Goal: Find specific page/section: Find specific page/section

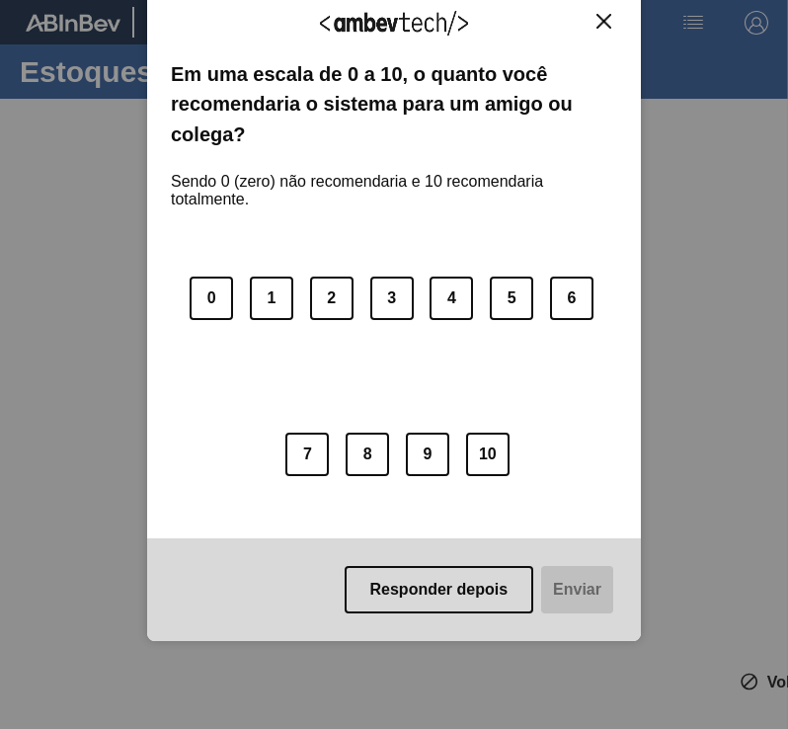
click at [607, 31] on div "Agradecemos seu feedback!" at bounding box center [394, 36] width 447 height 46
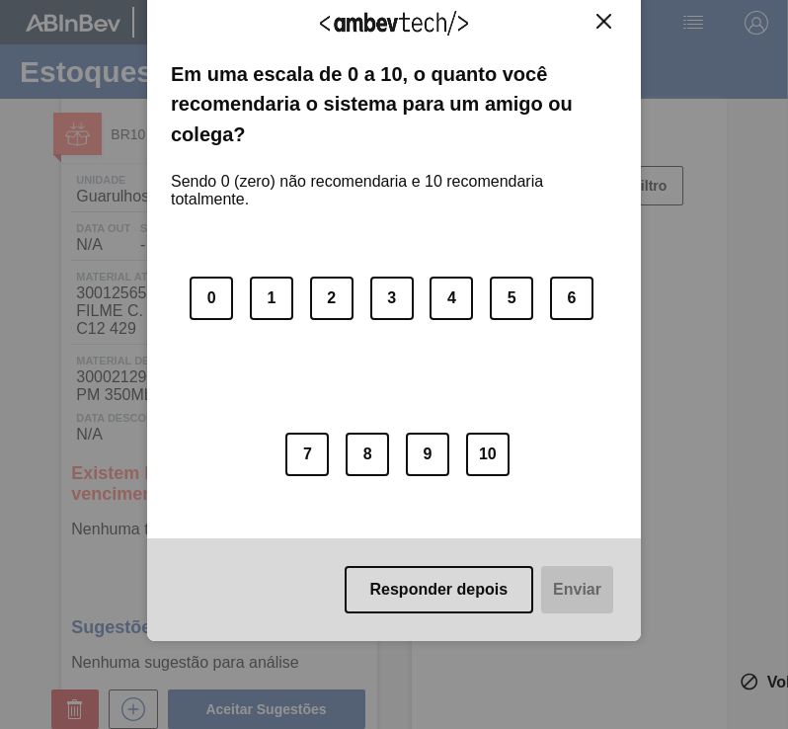
click at [607, 14] on img "Close" at bounding box center [604, 21] width 15 height 15
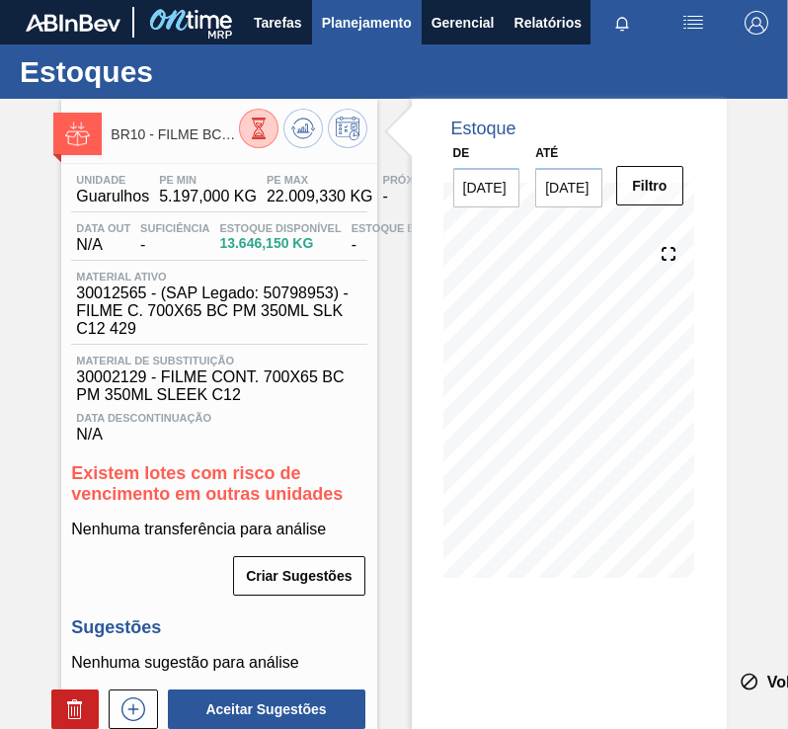
click at [400, 25] on span "Planejamento" at bounding box center [367, 23] width 90 height 24
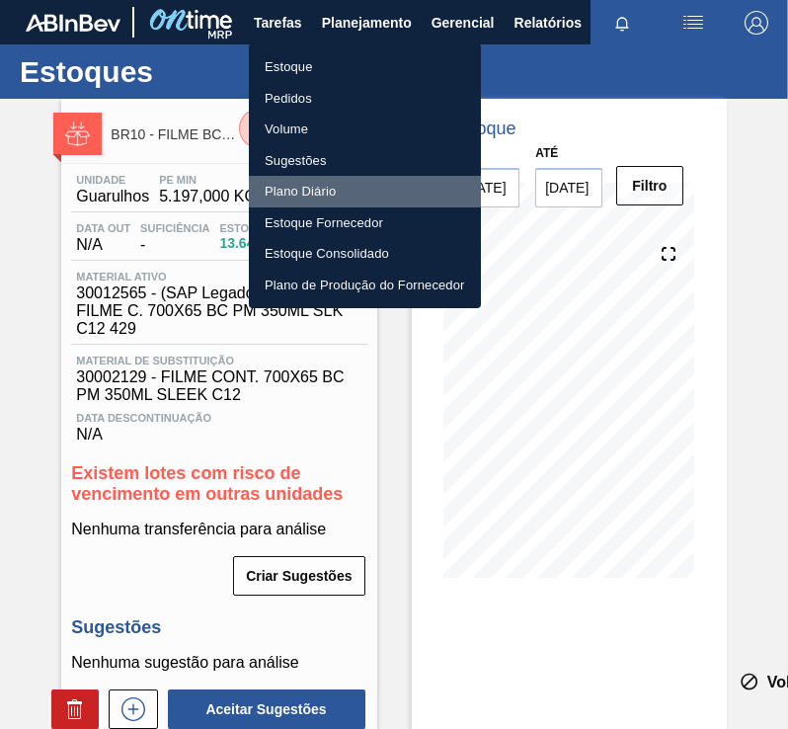
click at [326, 186] on li "Plano Diário" at bounding box center [365, 192] width 232 height 32
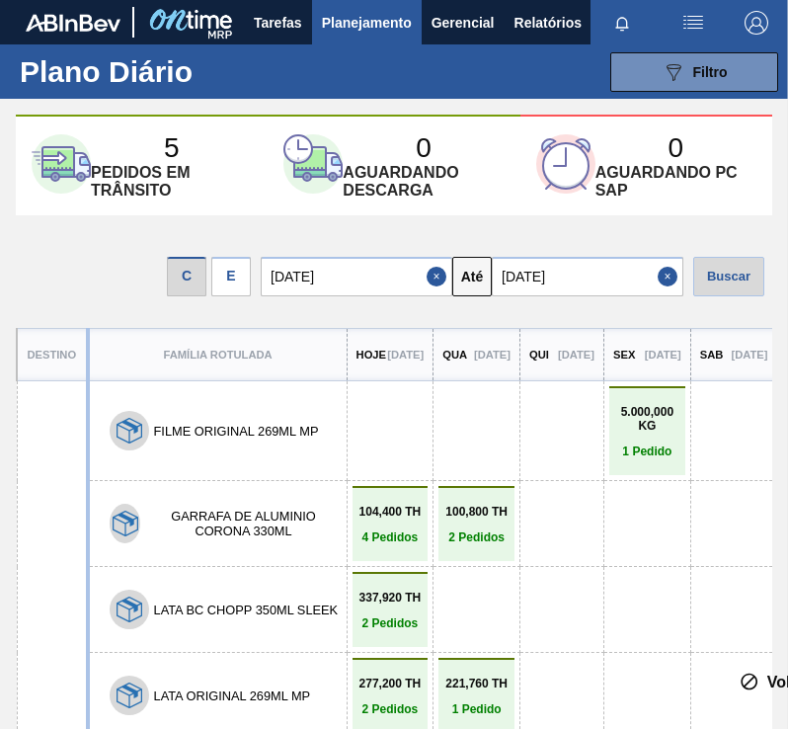
click at [248, 273] on div "E" at bounding box center [231, 277] width 40 height 40
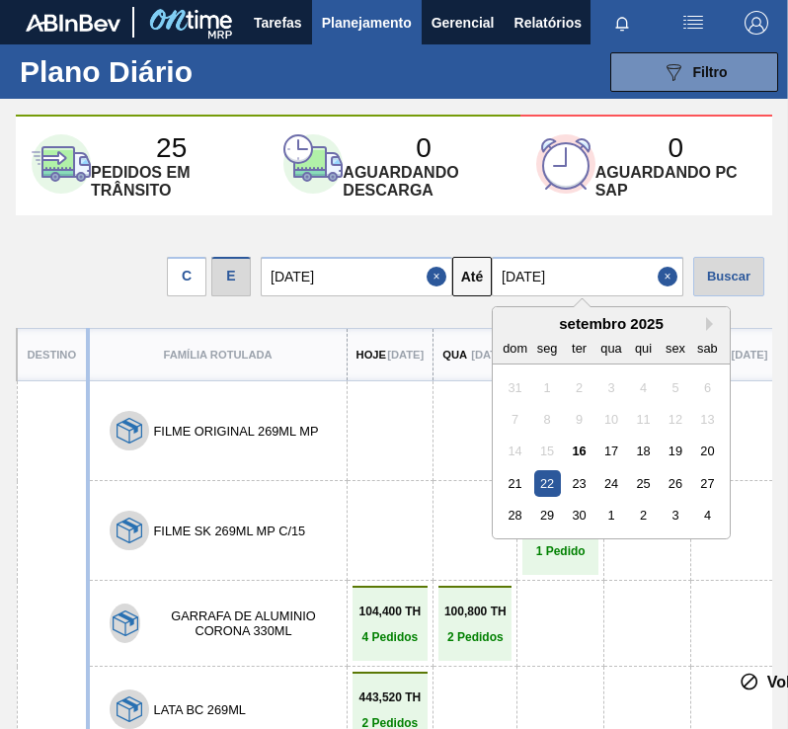
click at [536, 273] on input "[DATE]" at bounding box center [588, 277] width 192 height 40
click at [661, 516] on div "28 29 30 1 2 3 4" at bounding box center [611, 516] width 224 height 32
click at [652, 513] on div "2" at bounding box center [643, 515] width 27 height 27
type input "[DATE]"
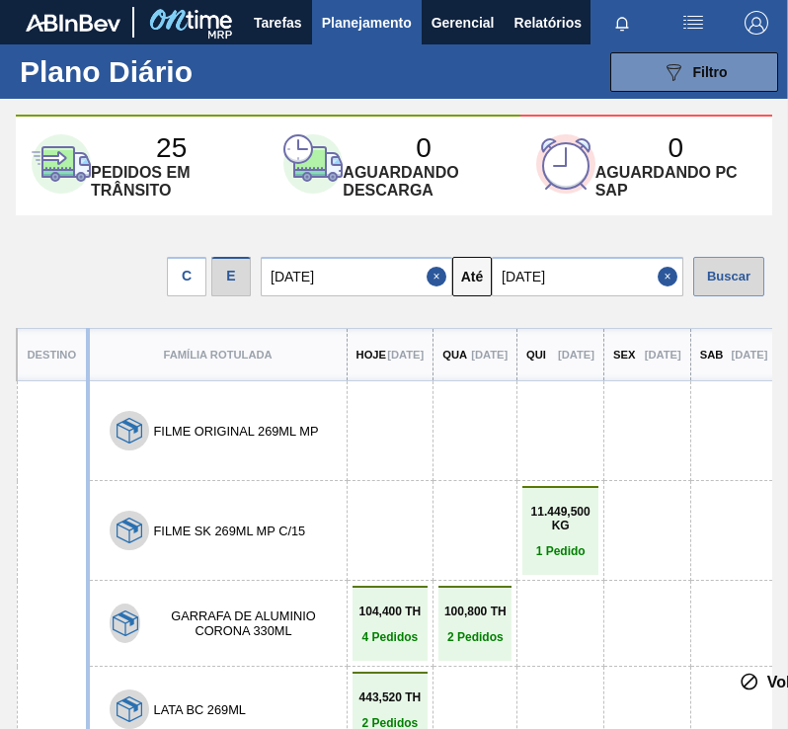
click at [733, 277] on div "Buscar" at bounding box center [729, 277] width 71 height 40
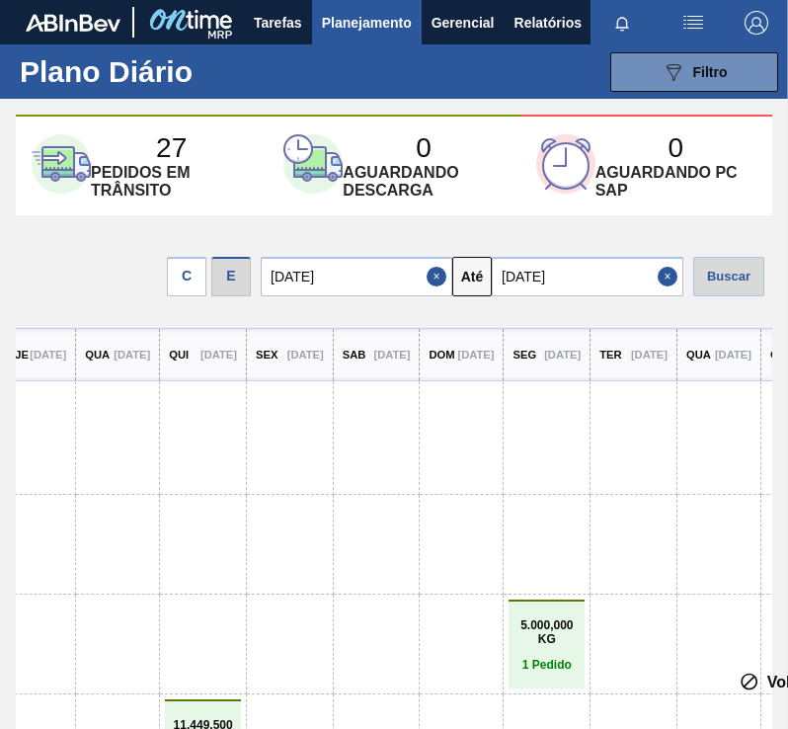
click at [580, 518] on div at bounding box center [547, 544] width 66 height 63
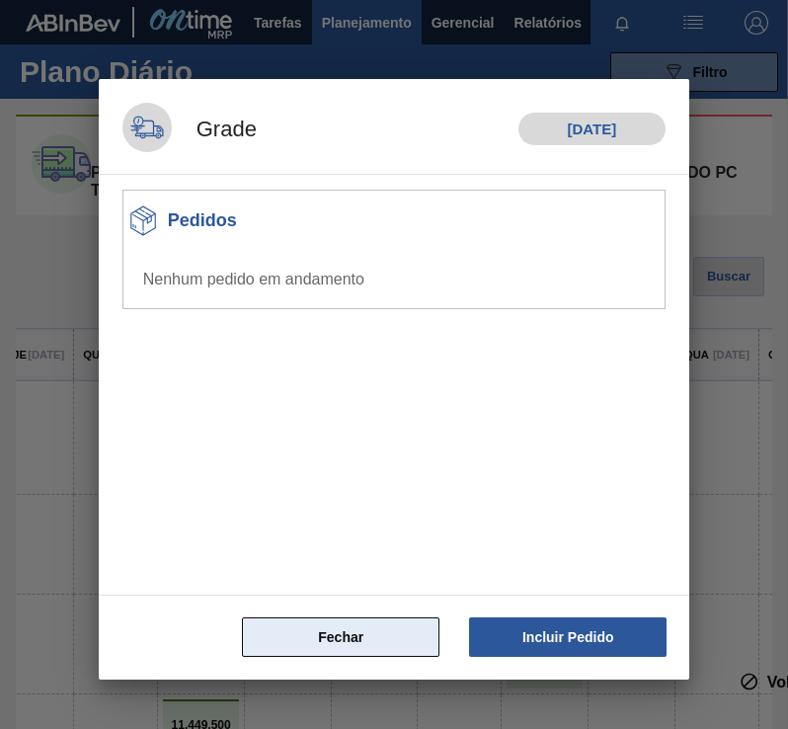
click at [386, 641] on button "Fechar" at bounding box center [341, 638] width 198 height 40
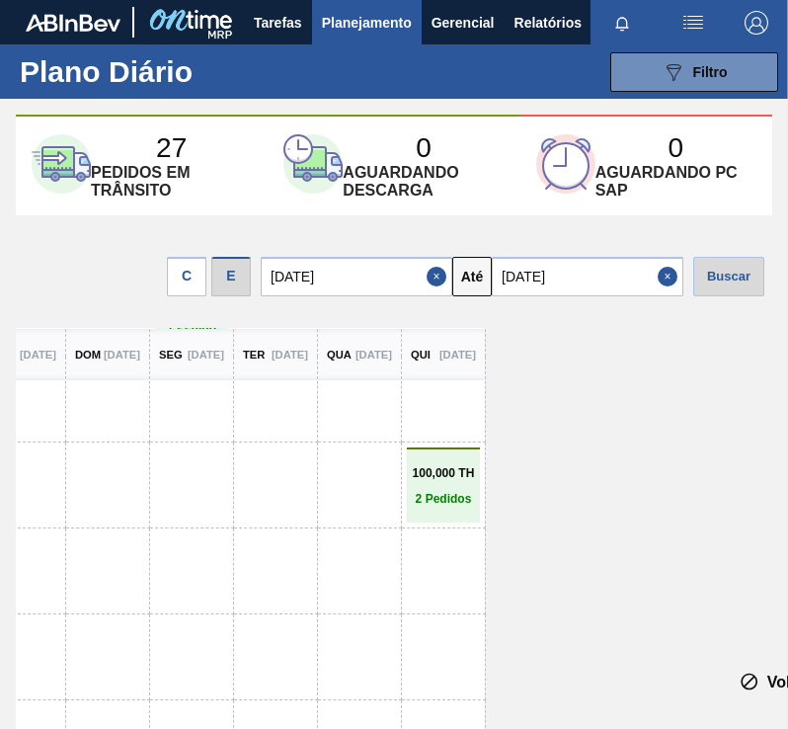
scroll to position [524, 1290]
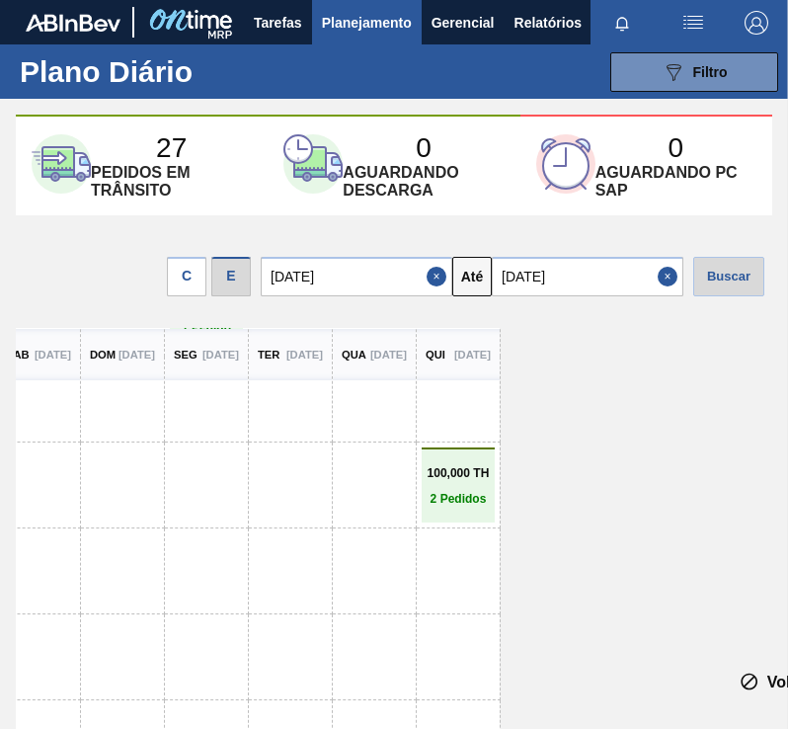
drag, startPoint x: 539, startPoint y: 484, endPoint x: 124, endPoint y: 475, distance: 415.1
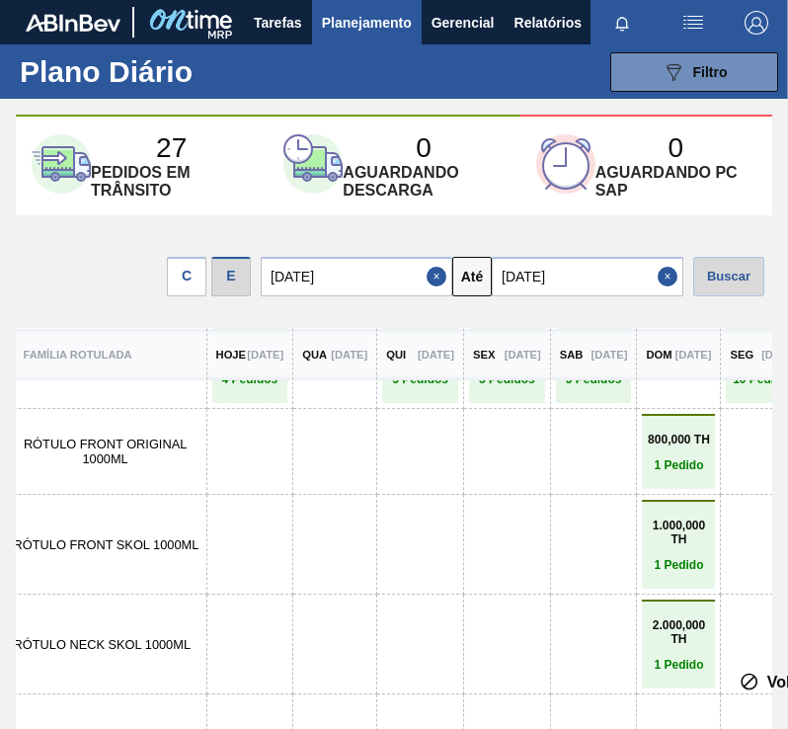
scroll to position [1273, 140]
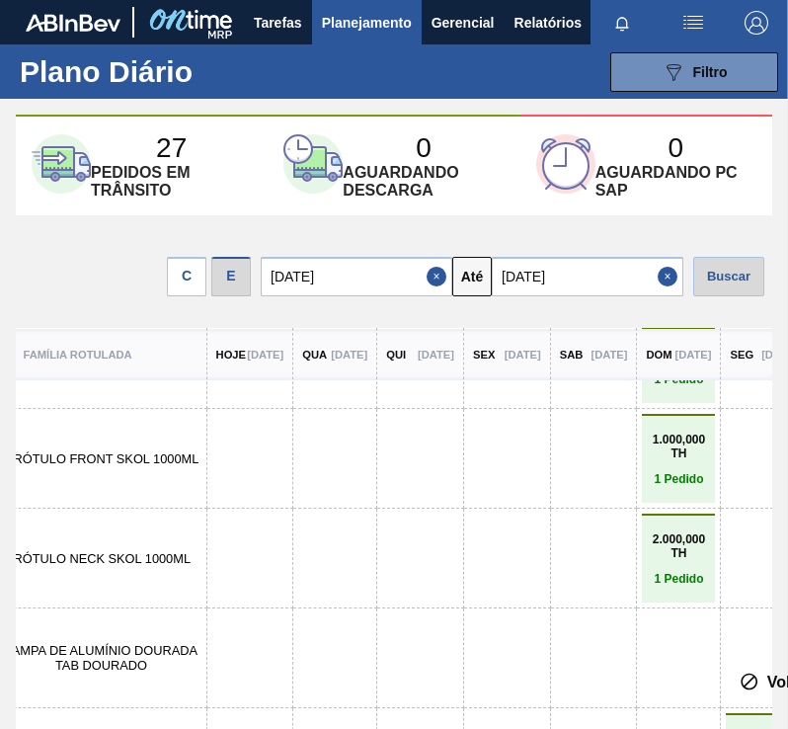
drag, startPoint x: 267, startPoint y: 369, endPoint x: 265, endPoint y: 491, distance: 122.5
drag, startPoint x: 287, startPoint y: 479, endPoint x: 271, endPoint y: 523, distance: 46.3
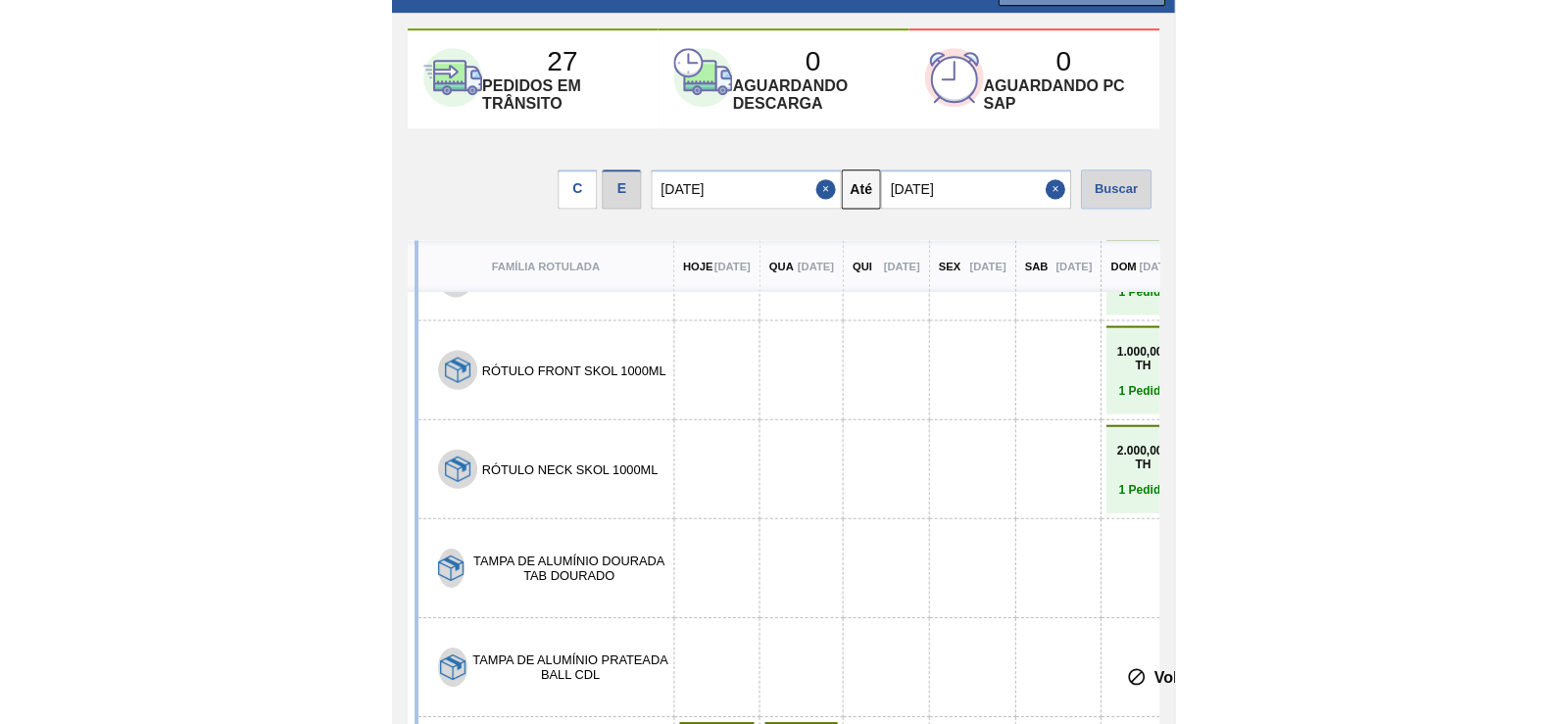
scroll to position [81, 0]
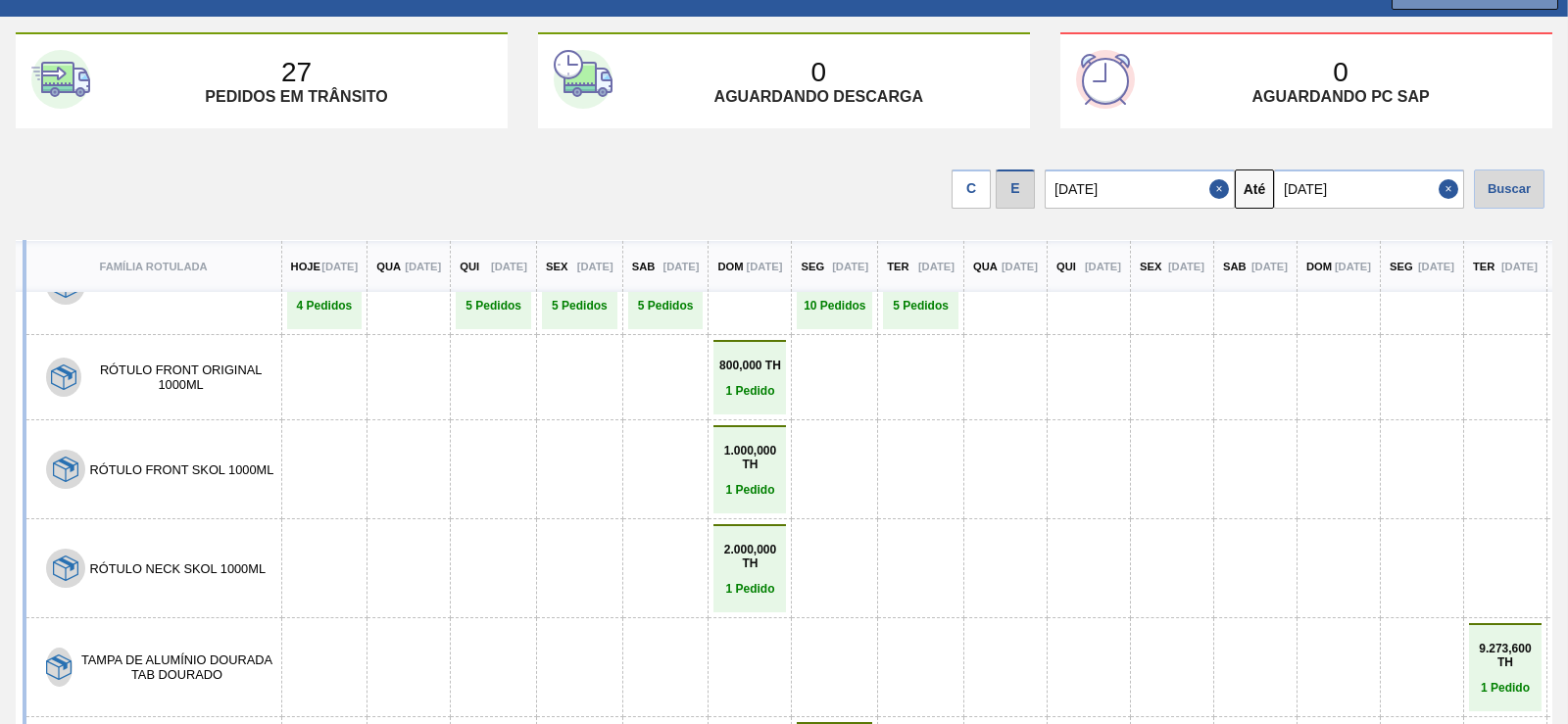
drag, startPoint x: 445, startPoint y: 437, endPoint x: 432, endPoint y: 196, distance: 241.4
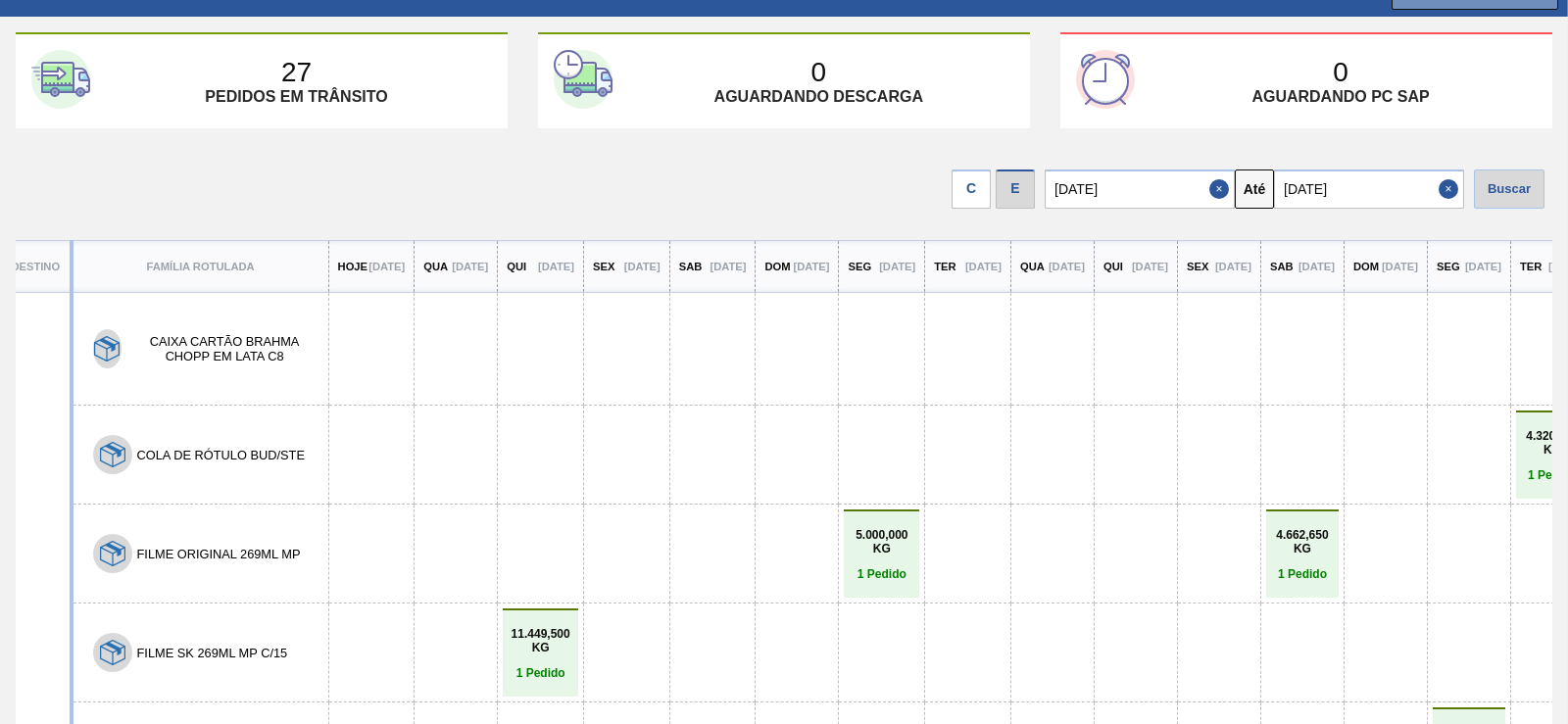
scroll to position [0, 0]
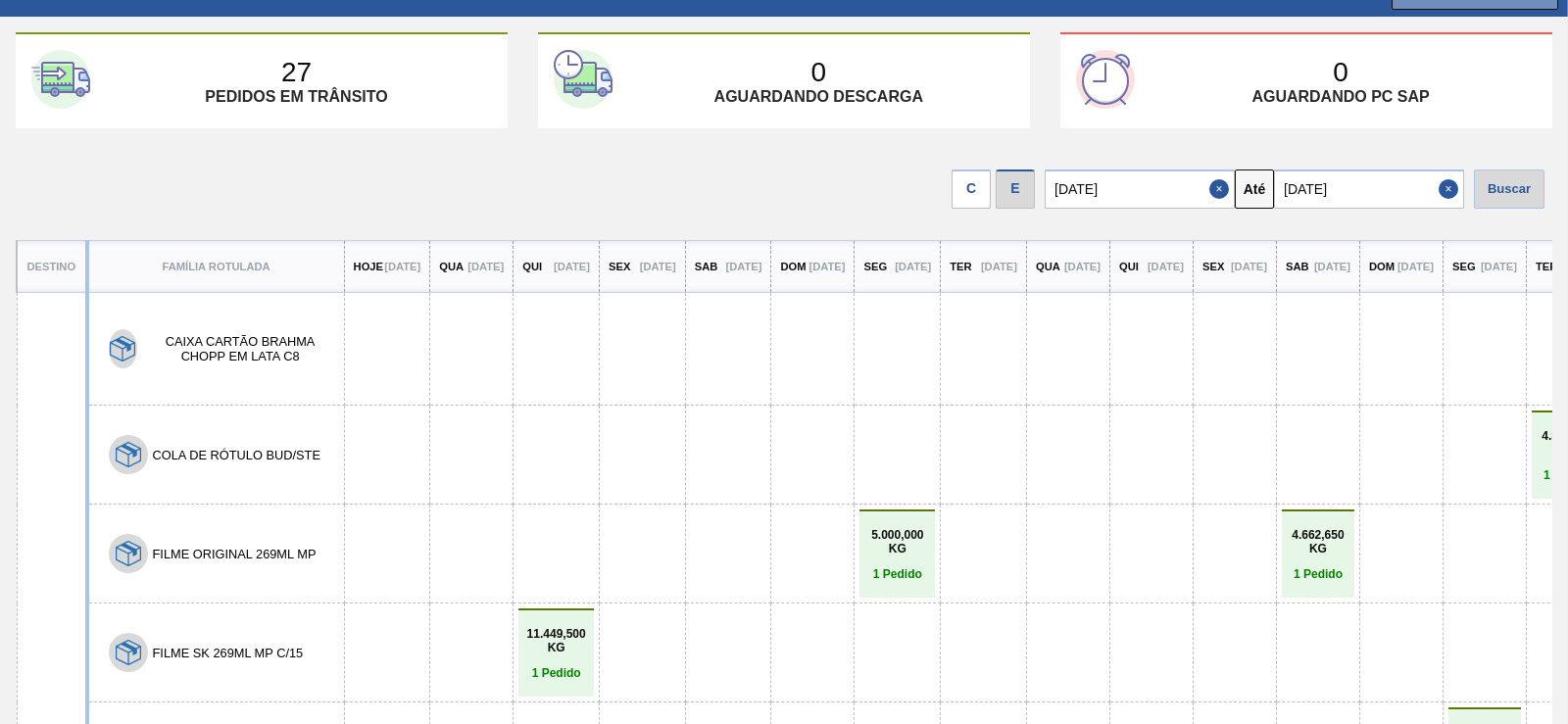
drag, startPoint x: 1447, startPoint y: 425, endPoint x: 1385, endPoint y: 113, distance: 318.1
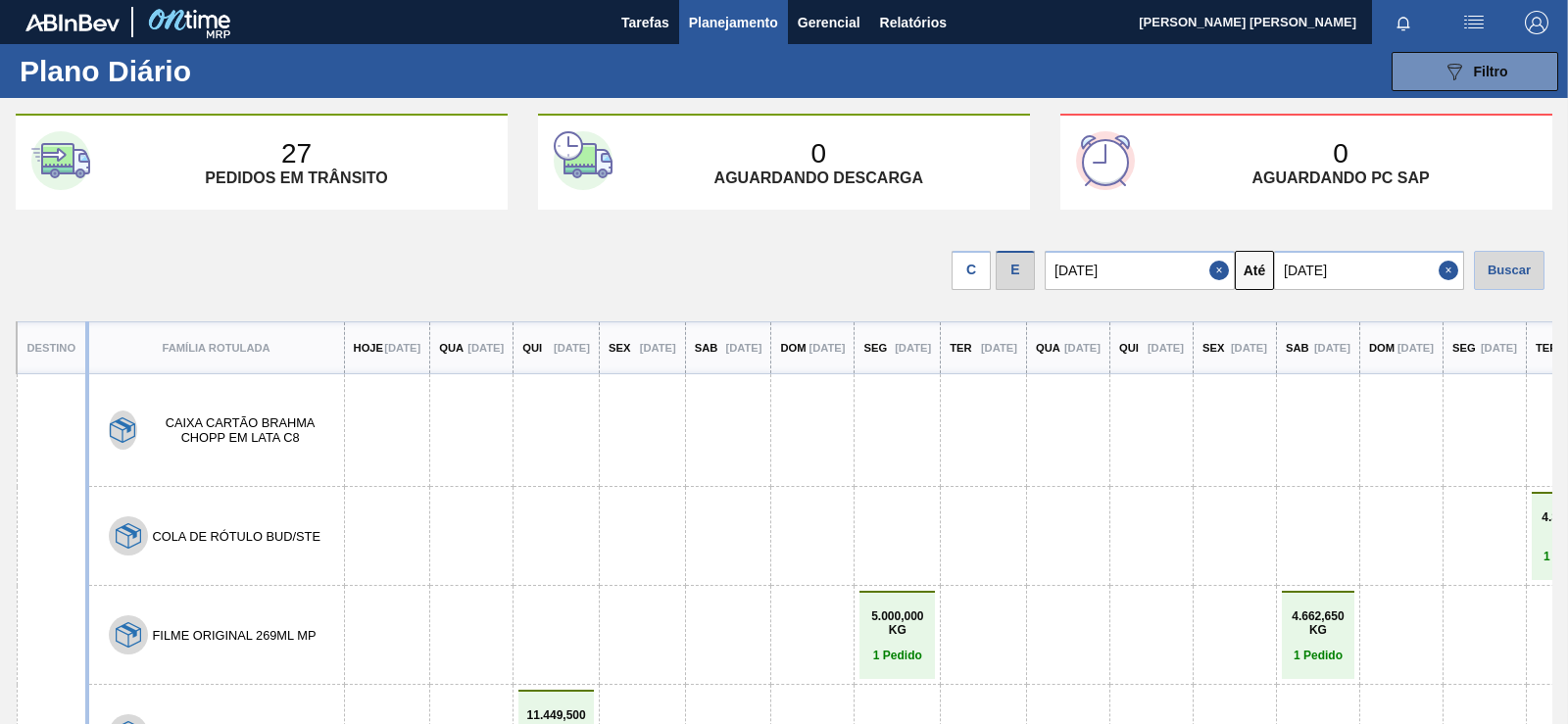
click at [706, 11] on span "Planejamento" at bounding box center [734, 23] width 89 height 24
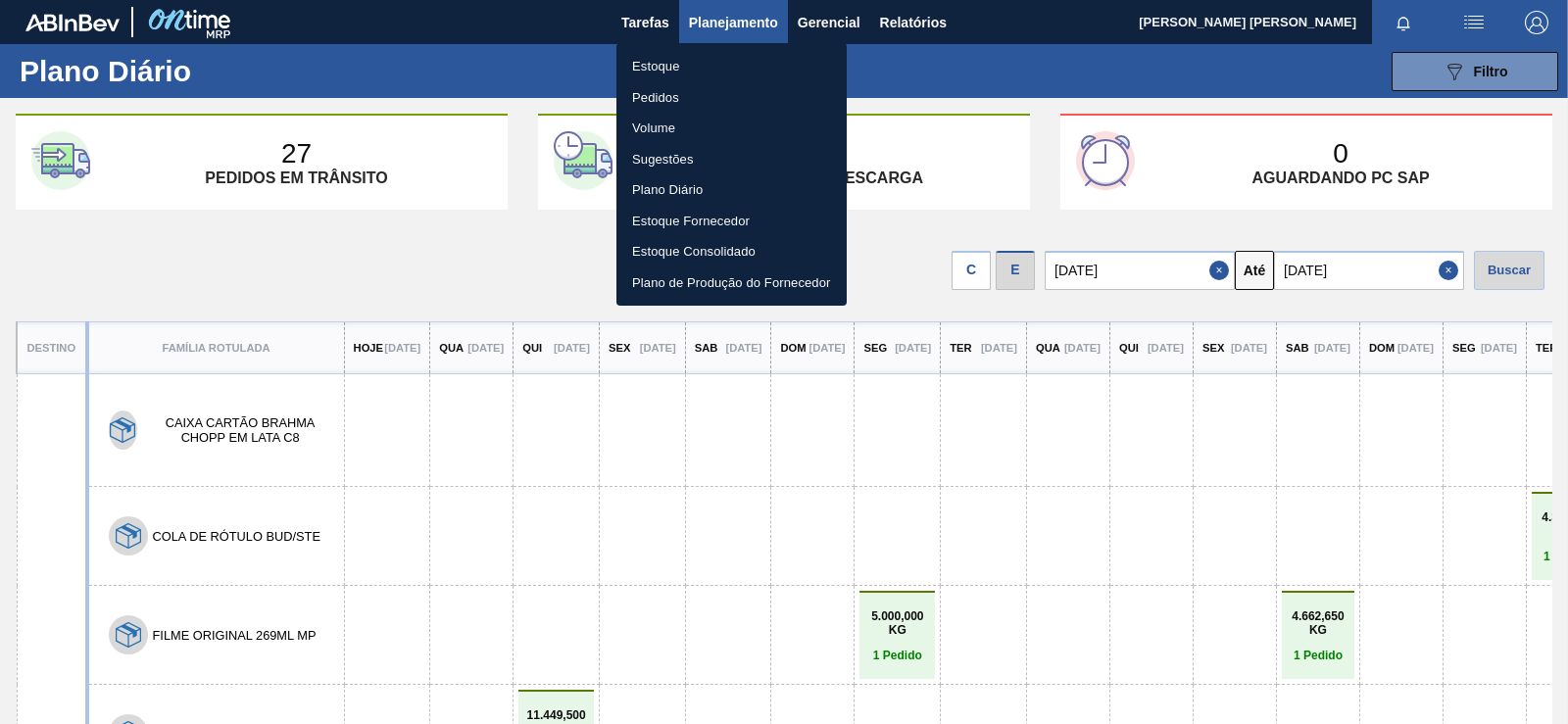
click at [696, 65] on li "Estoque" at bounding box center [732, 66] width 230 height 32
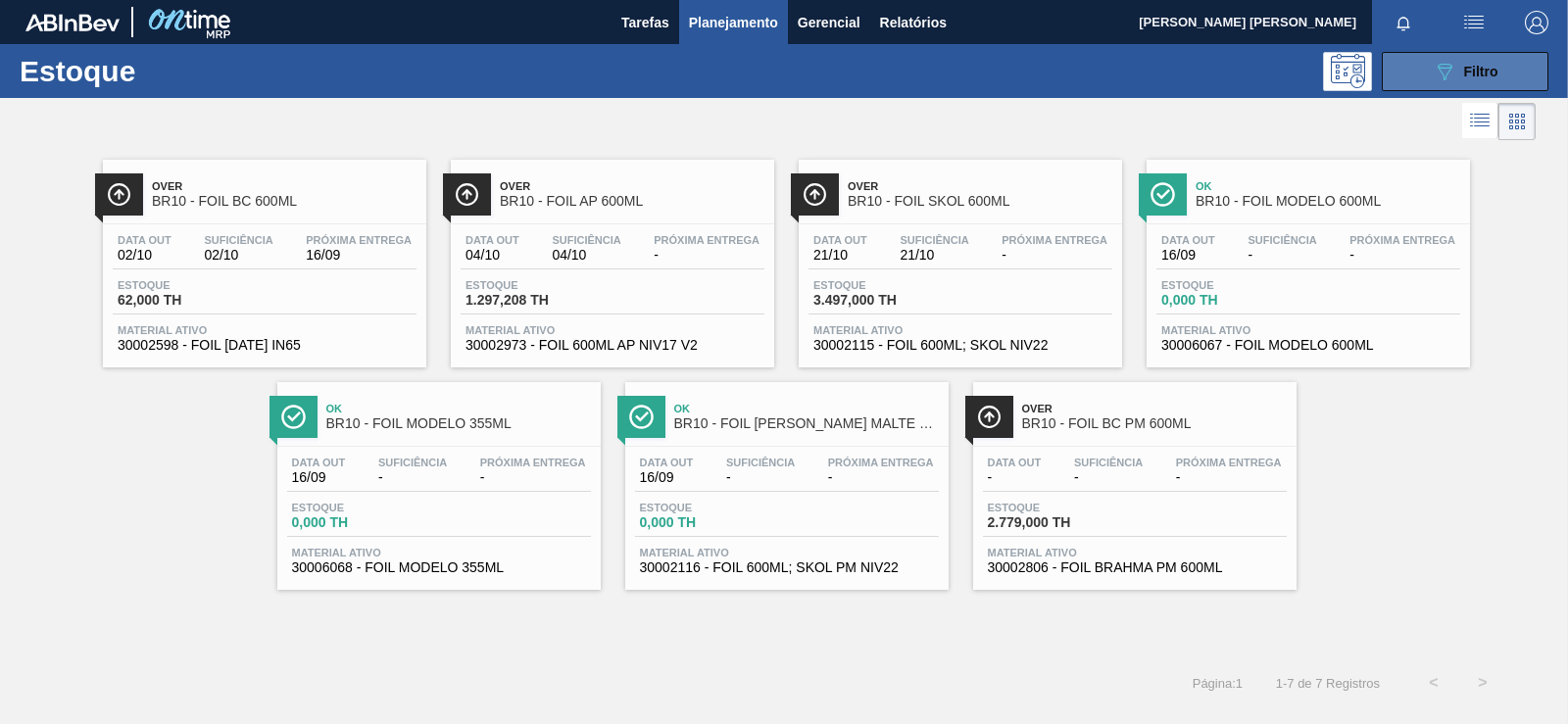
click at [1398, 90] on button "089F7B8B-B2A5-4AFE-B5C0-19BA573D28AC Filtro" at bounding box center [1465, 71] width 167 height 40
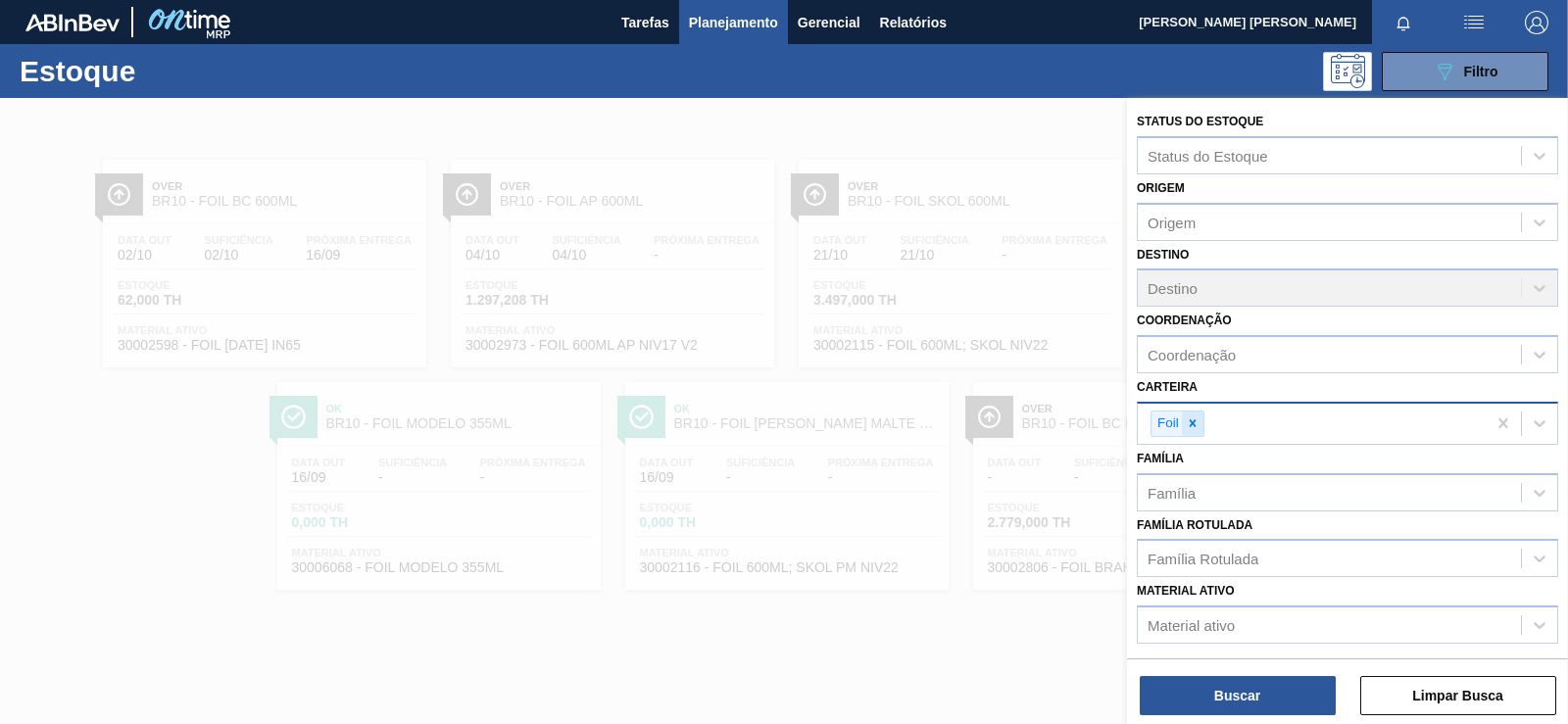
click at [1200, 425] on div at bounding box center [1193, 423] width 22 height 25
type input "aç"
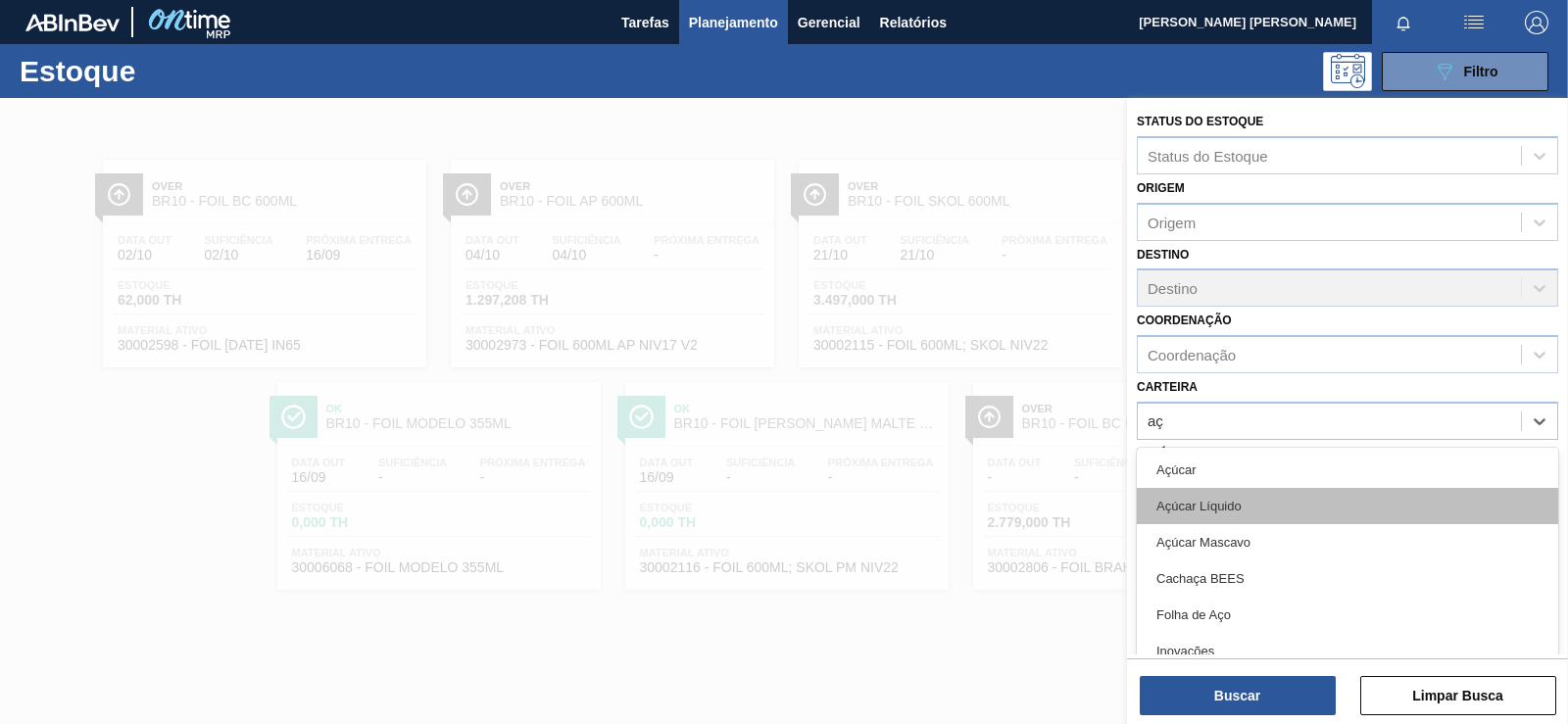
click at [1287, 498] on div "Açúcar Líquido" at bounding box center [1347, 506] width 422 height 37
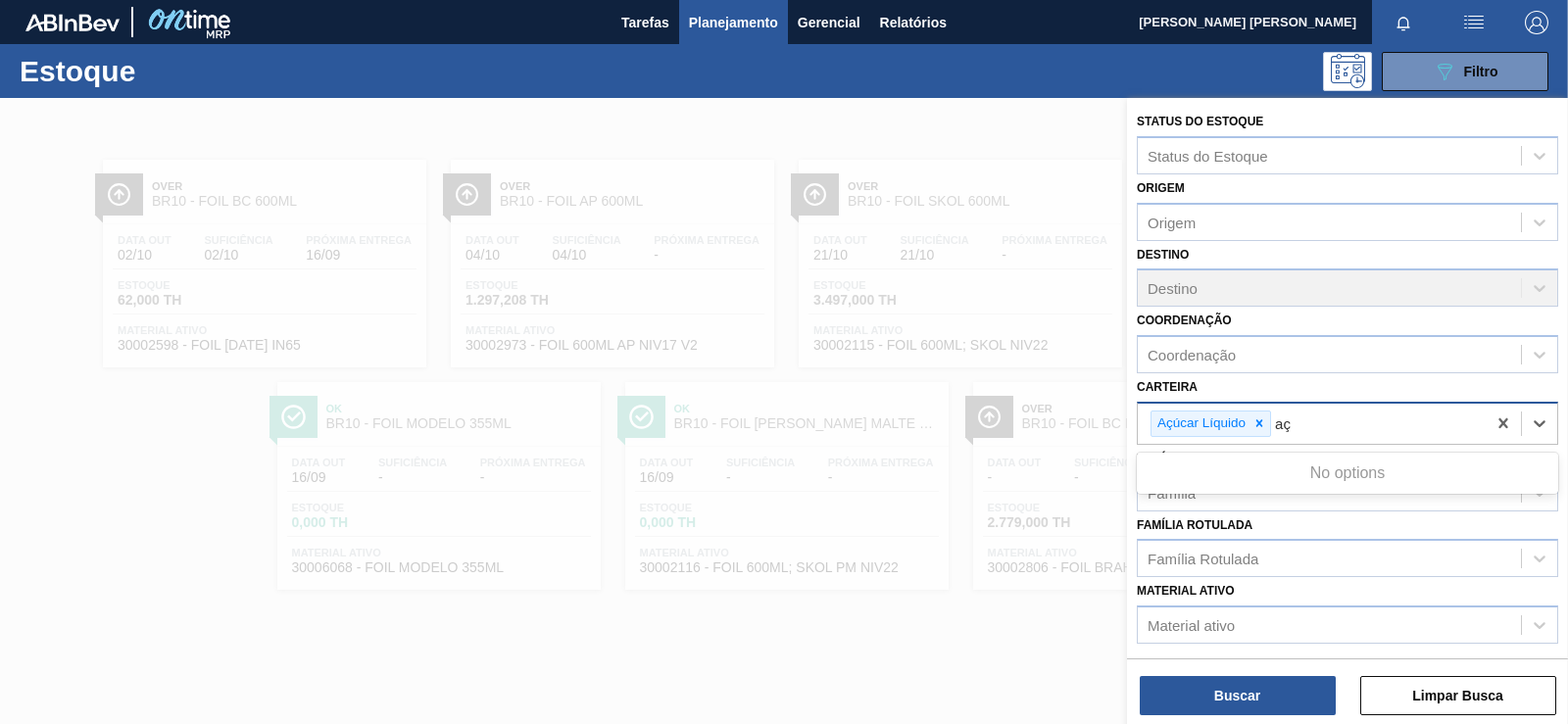
type input "a"
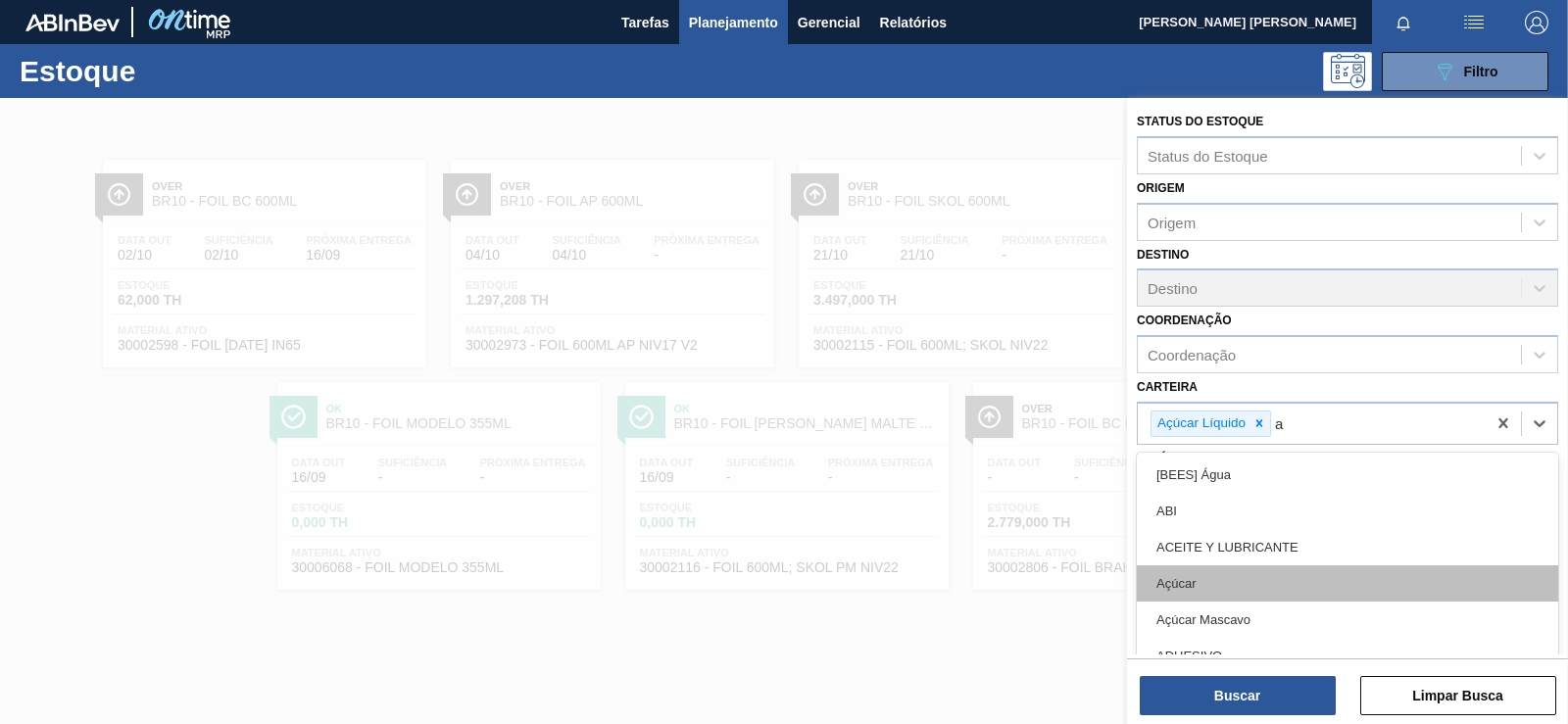
click at [1293, 579] on div "Açúcar" at bounding box center [1347, 583] width 422 height 37
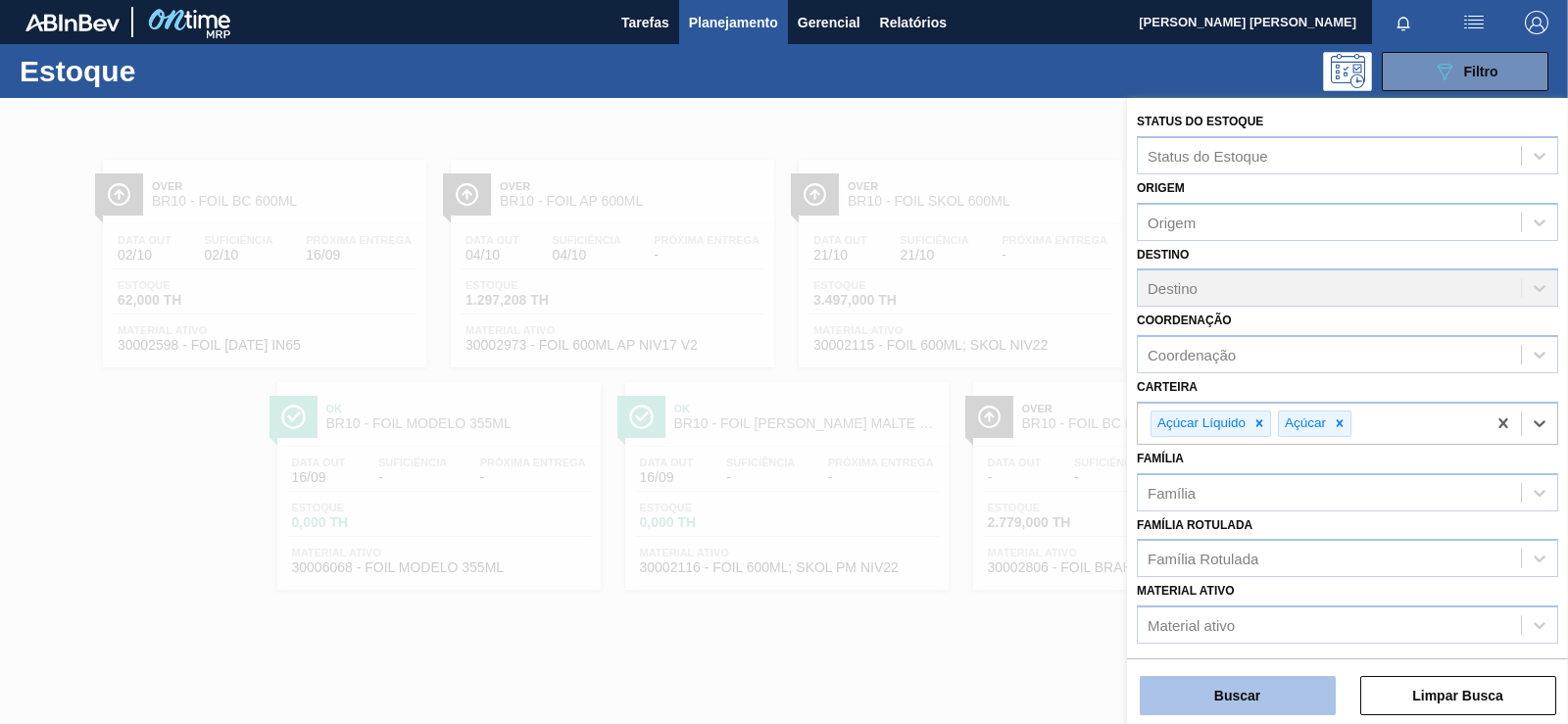
click at [1253, 681] on button "Buscar" at bounding box center [1238, 696] width 196 height 40
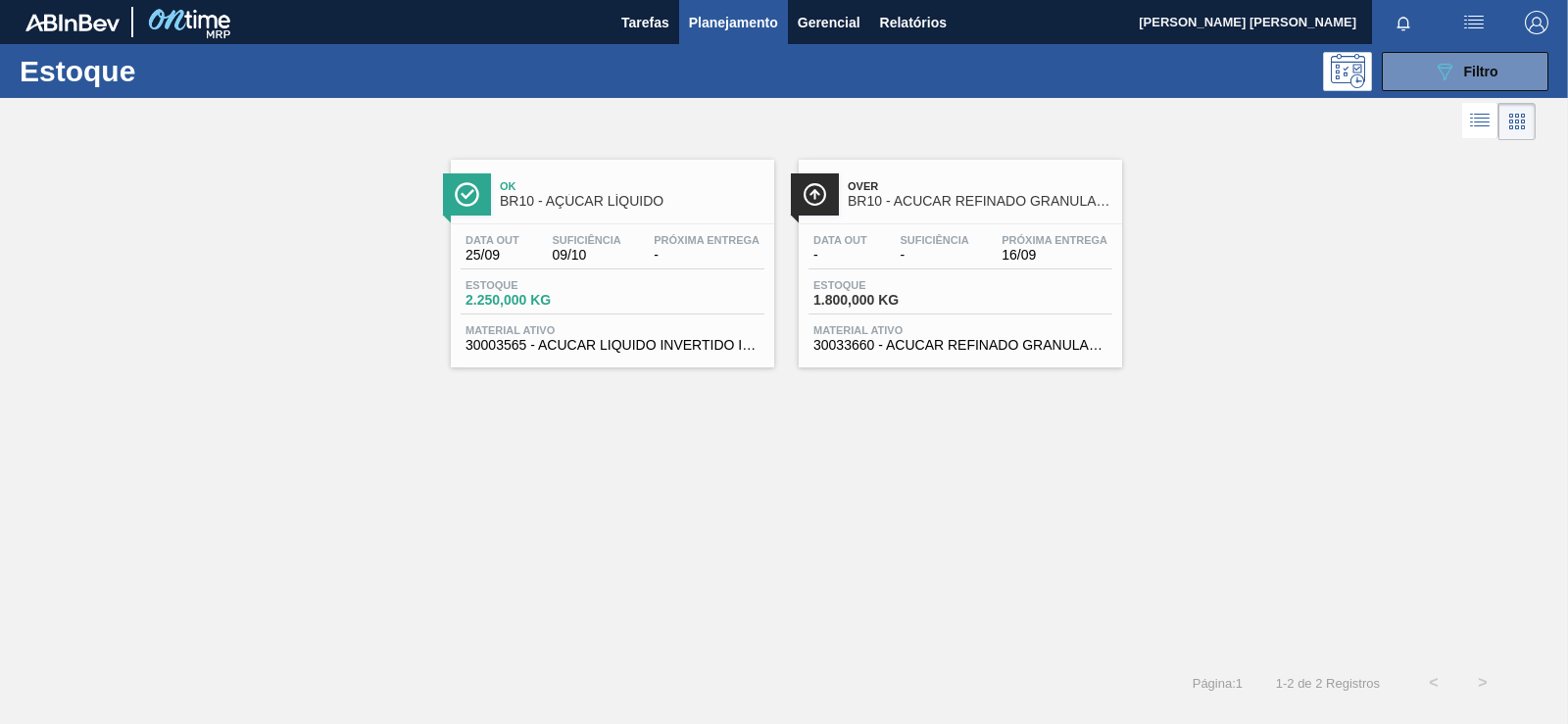
click at [742, 312] on div "Estoque 2.250,000 KG" at bounding box center [612, 298] width 303 height 36
